Goal: Task Accomplishment & Management: Use online tool/utility

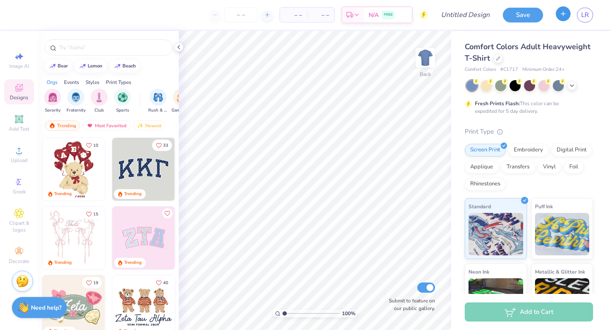
click at [560, 14] on icon "button" at bounding box center [563, 13] width 7 height 7
click at [563, 12] on line "button" at bounding box center [563, 13] width 0 height 4
click at [561, 18] on button "button" at bounding box center [563, 13] width 15 height 15
click at [499, 57] on icon at bounding box center [497, 57] width 3 height 3
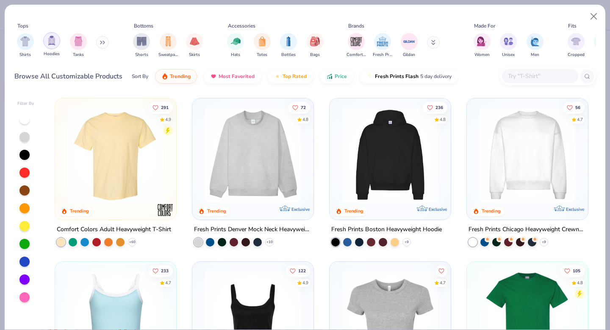
click at [53, 42] on img "filter for Hoodies" at bounding box center [51, 41] width 9 height 10
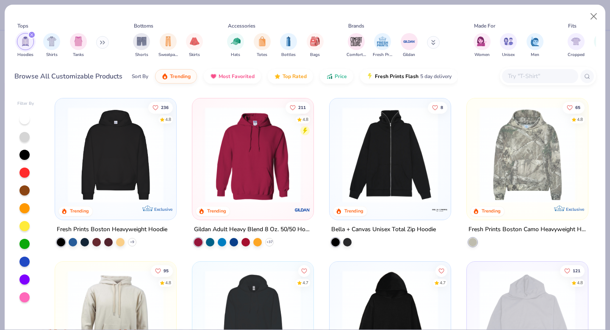
click at [261, 174] on img at bounding box center [253, 155] width 104 height 96
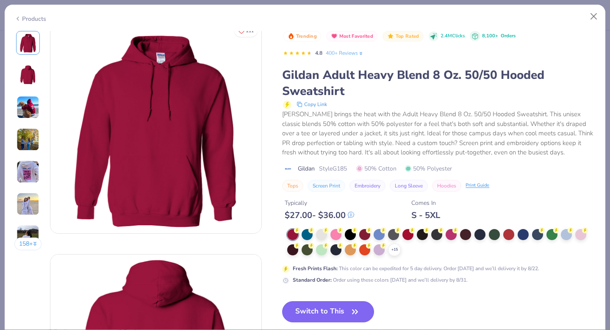
scroll to position [13, 0]
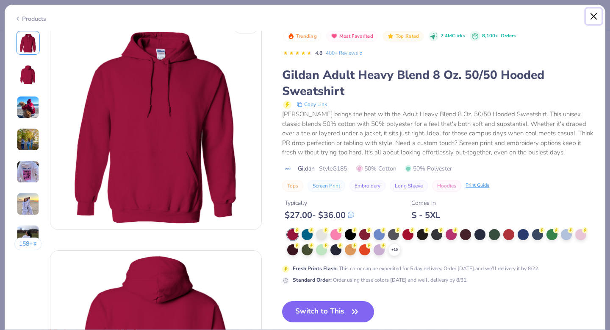
click at [593, 15] on button "Close" at bounding box center [594, 16] width 16 height 16
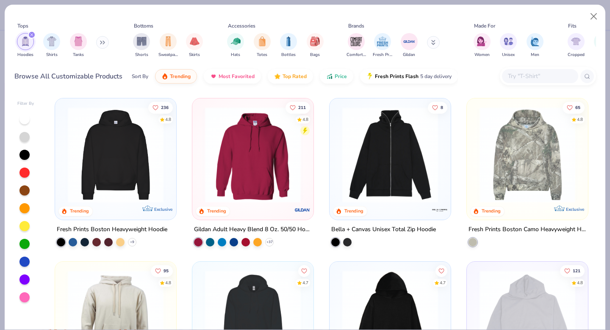
click at [145, 155] on img at bounding box center [116, 155] width 104 height 96
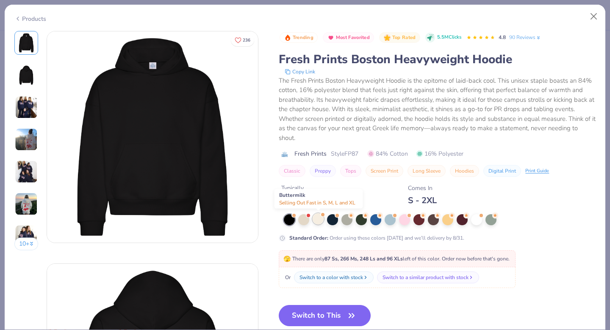
click at [322, 216] on span at bounding box center [322, 214] width 5 height 5
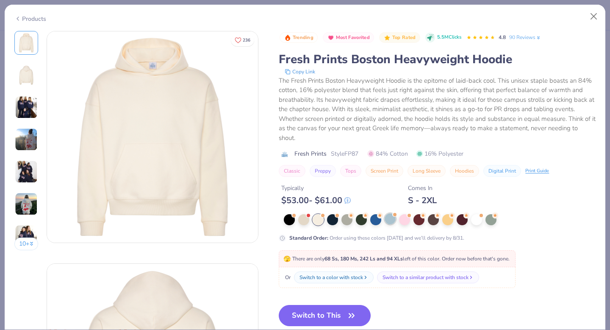
click at [389, 218] on div at bounding box center [390, 218] width 11 height 11
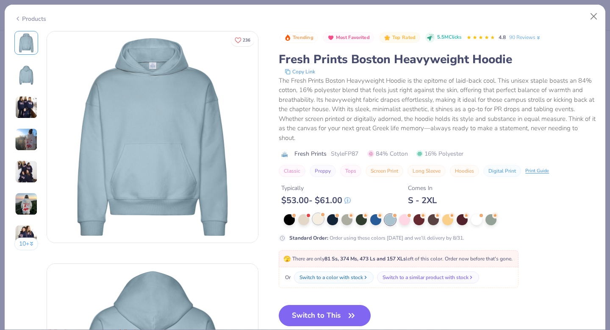
click at [318, 219] on div at bounding box center [318, 218] width 11 height 11
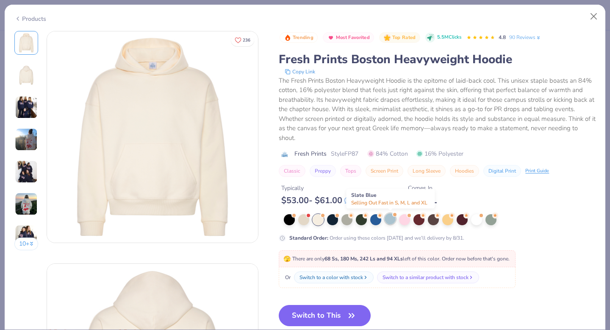
click at [389, 219] on div at bounding box center [390, 218] width 11 height 11
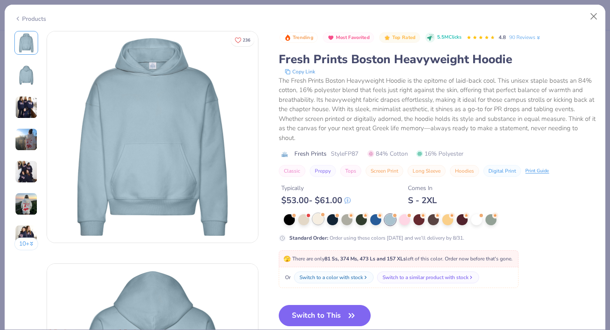
click at [319, 218] on div at bounding box center [318, 218] width 11 height 11
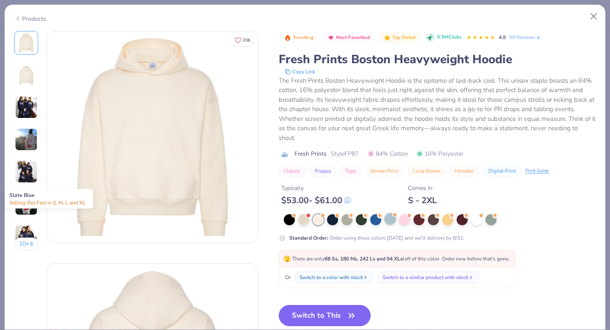
click at [391, 219] on div at bounding box center [390, 218] width 11 height 11
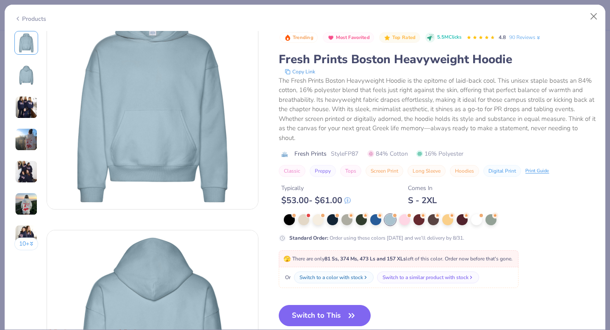
scroll to position [38, 0]
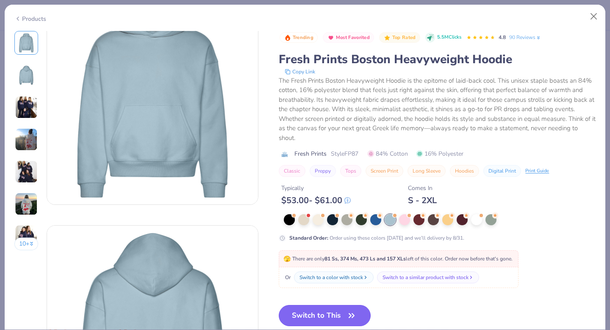
click at [335, 268] on button "Switch to This" at bounding box center [325, 315] width 92 height 21
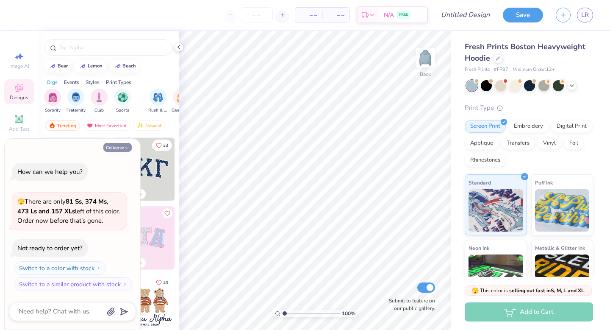
click at [127, 145] on icon "button" at bounding box center [126, 147] width 5 height 5
type textarea "x"
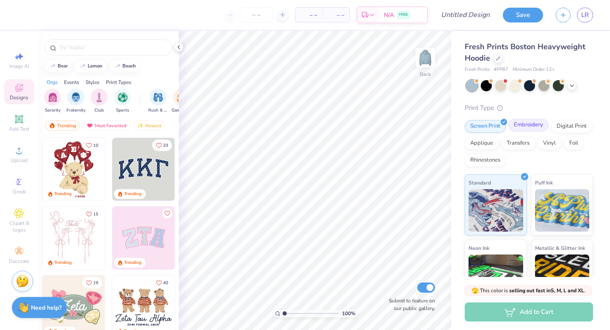
click at [533, 125] on div "Embroidery" at bounding box center [528, 125] width 40 height 13
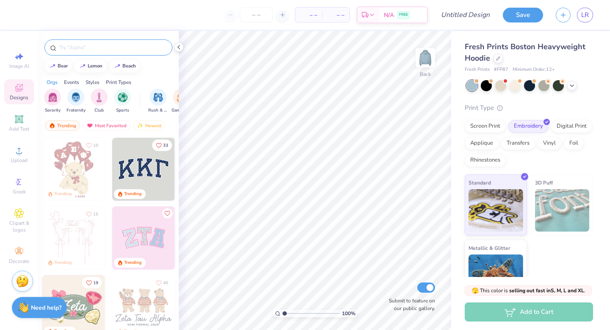
click at [77, 46] on input "text" at bounding box center [112, 47] width 108 height 8
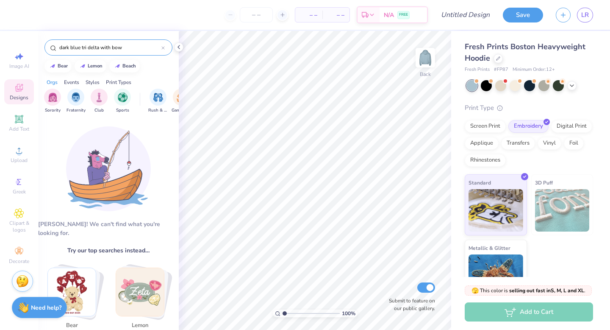
drag, startPoint x: 136, startPoint y: 48, endPoint x: 7, endPoint y: 39, distance: 129.9
click at [7, 39] on div "– – Per Item – – Total Est. Delivery N/A FREE Design Title Save LR Image AI Des…" at bounding box center [305, 165] width 610 height 330
type input "bow"
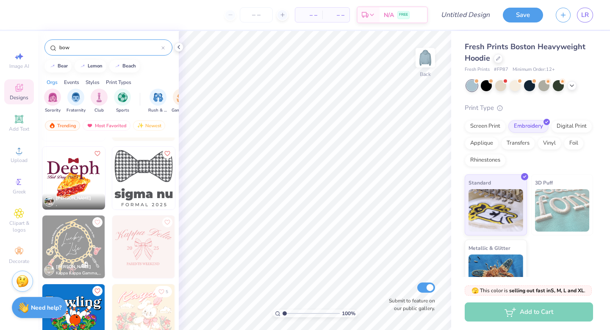
scroll to position [40, 0]
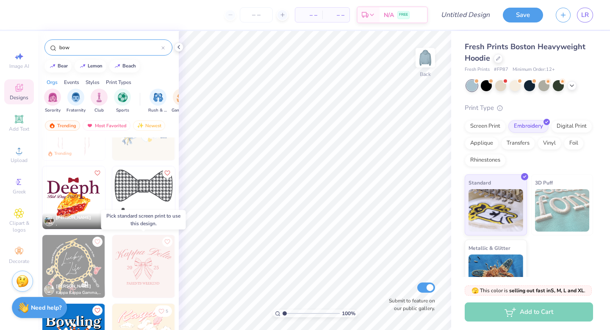
click at [144, 261] on img at bounding box center [143, 266] width 63 height 63
click at [144, 261] on div at bounding box center [80, 266] width 188 height 63
click at [144, 260] on img at bounding box center [143, 266] width 63 height 63
click at [145, 252] on img at bounding box center [143, 266] width 63 height 63
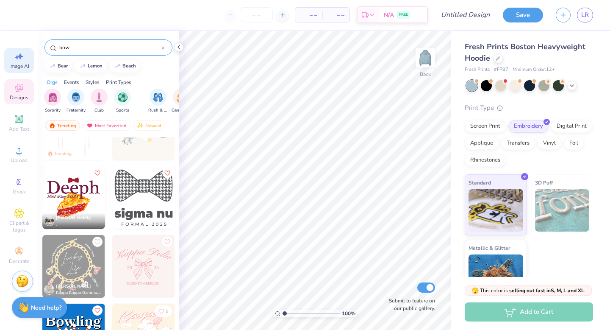
click at [17, 58] on icon at bounding box center [17, 57] width 4 height 4
select select "4"
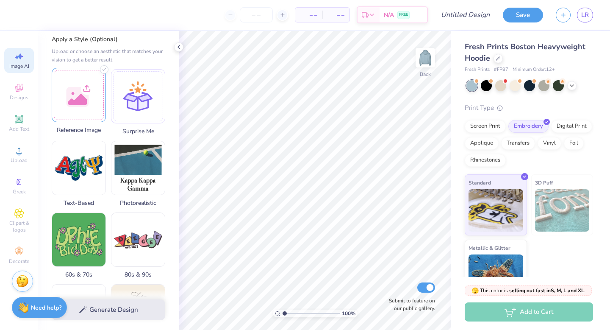
scroll to position [90, 0]
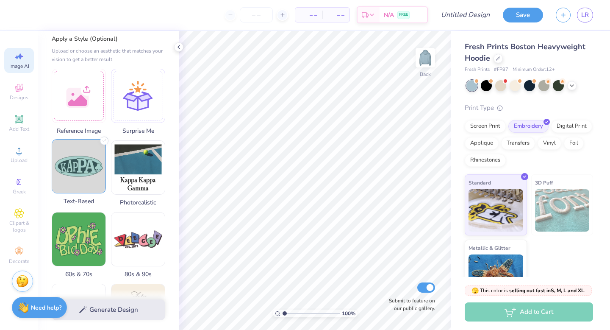
click at [93, 167] on img at bounding box center [78, 165] width 53 height 53
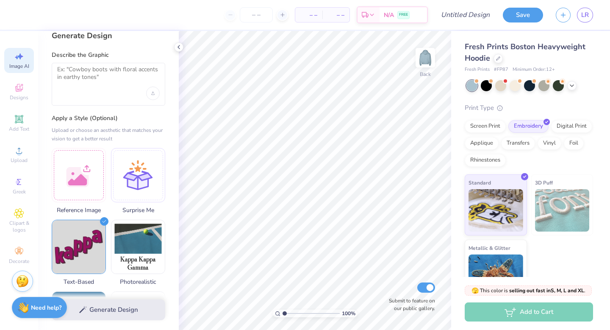
scroll to position [5, 0]
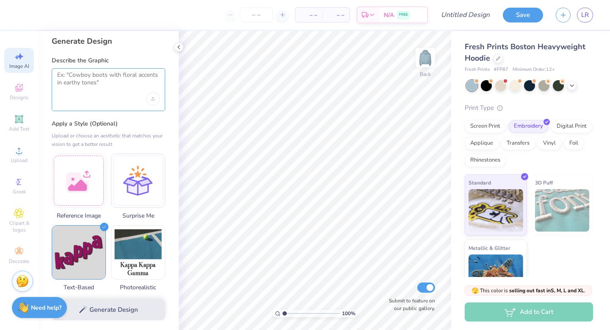
click at [112, 83] on textarea at bounding box center [108, 81] width 103 height 21
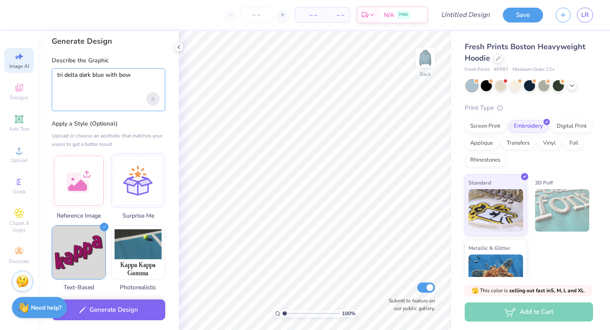
type textarea "tri delta dark blue with bow"
click at [156, 99] on div "Upload image" at bounding box center [153, 99] width 14 height 14
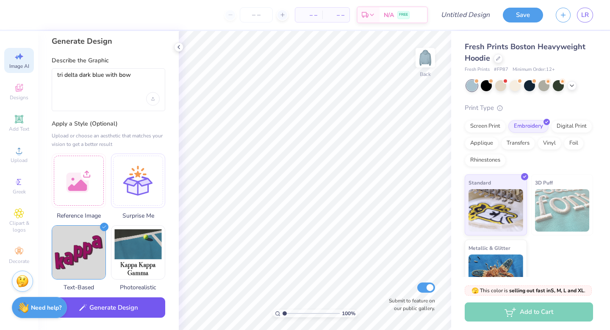
click at [109, 268] on button "Generate Design" at bounding box center [109, 307] width 114 height 21
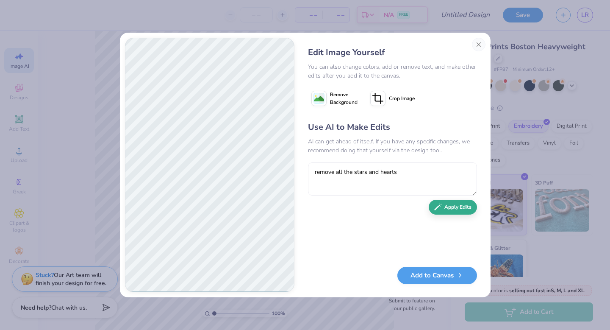
type textarea "remove all the stars and hearts"
click at [463, 208] on button "Apply Edits" at bounding box center [453, 207] width 48 height 15
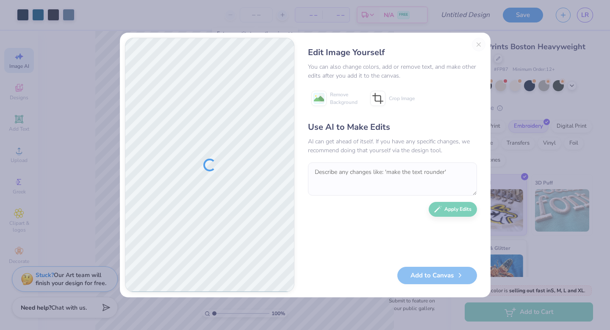
click at [478, 43] on div "Edit Image Yourself You can also change colors, add or remove text, and make ot…" at bounding box center [392, 165] width 186 height 254
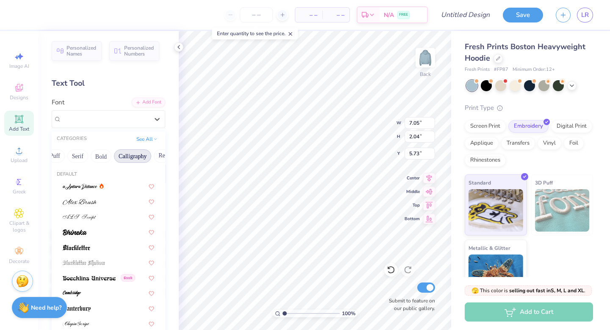
scroll to position [0, 95]
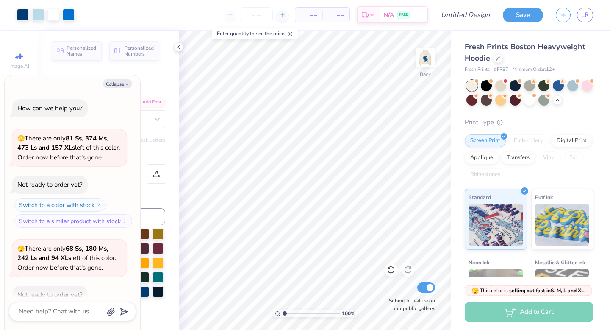
scroll to position [267, 0]
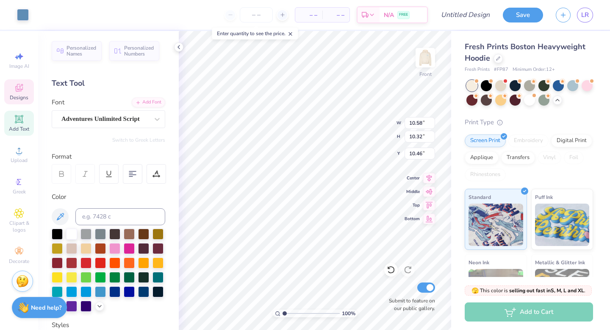
scroll to position [18, 0]
